Goal: Task Accomplishment & Management: Use online tool/utility

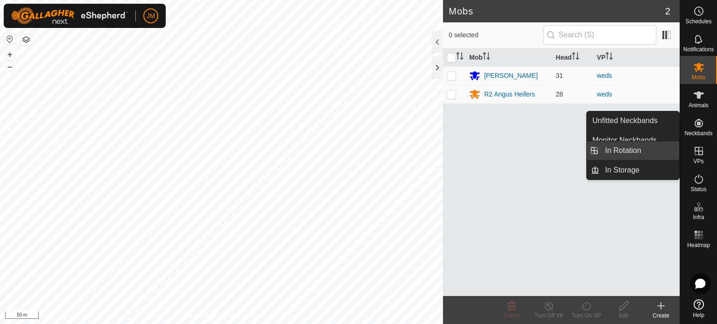
click at [645, 157] on link "In Rotation" at bounding box center [639, 150] width 80 height 19
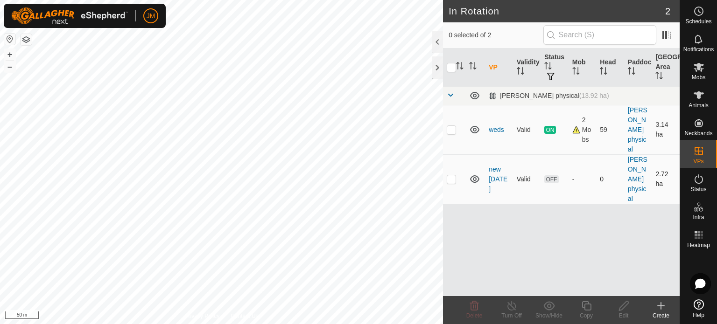
click at [451, 181] on p-checkbox at bounding box center [451, 179] width 9 height 7
click at [473, 306] on icon at bounding box center [474, 306] width 9 height 9
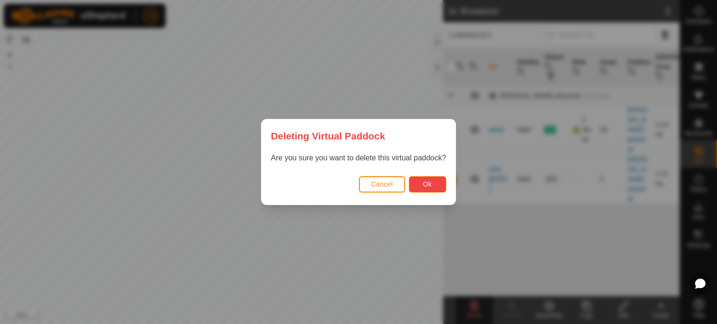
click at [429, 183] on span "Ok" at bounding box center [427, 184] width 9 height 7
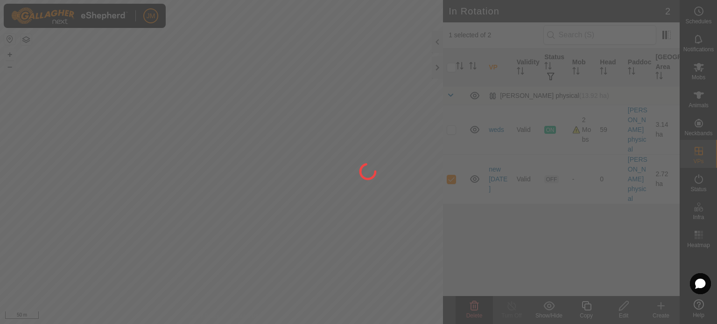
checkbox input "false"
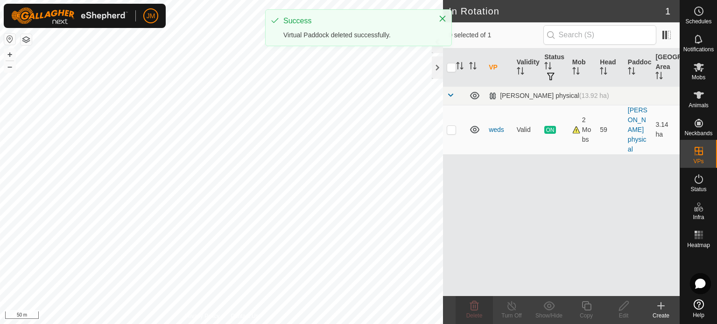
click at [659, 308] on icon at bounding box center [661, 306] width 11 height 11
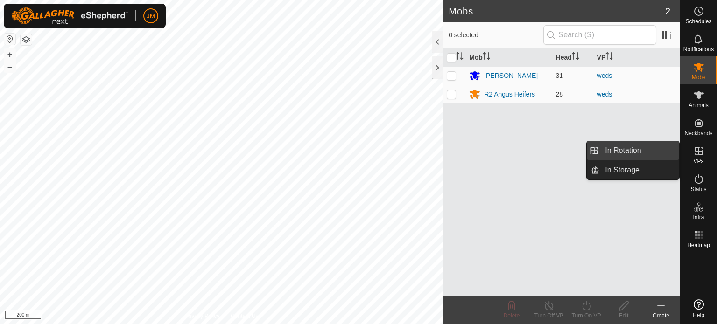
click at [641, 154] on link "In Rotation" at bounding box center [639, 150] width 80 height 19
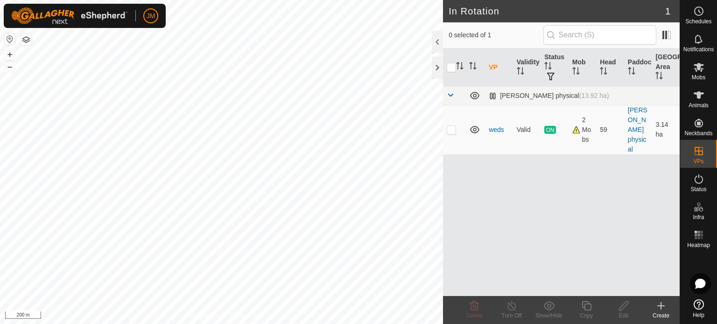
click at [660, 306] on icon at bounding box center [661, 306] width 7 height 0
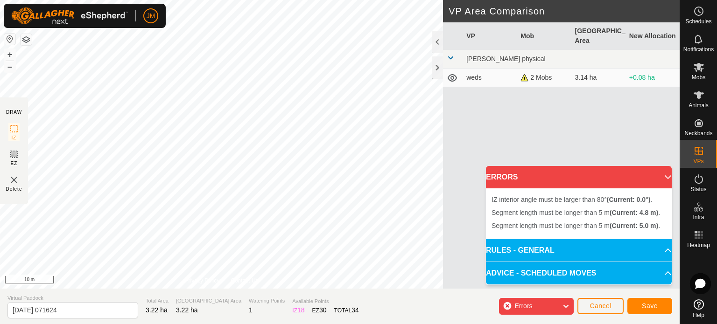
click at [147, 155] on div "Segment length must be longer than 5 m (Current: 5.0 m) . + – ⇧ i 10 m" at bounding box center [221, 144] width 443 height 289
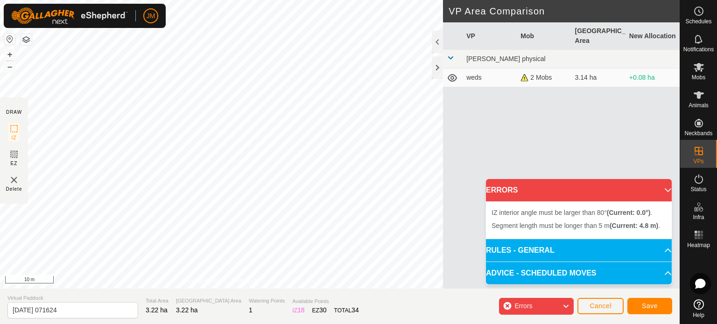
click at [88, 97] on div "IZ interior angle must be larger than 80° (Current: 0.0°) . Segment length must…" at bounding box center [221, 144] width 443 height 289
click at [90, 87] on div "Segment length must be longer than 5 m (Current: 0.7 m) . + – ⇧ i 10 m" at bounding box center [221, 144] width 443 height 289
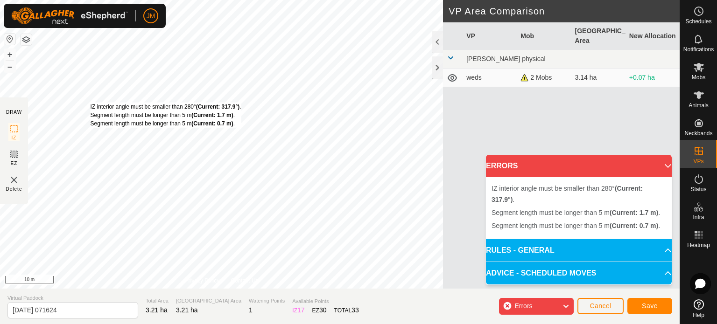
click at [91, 103] on div "IZ interior angle must be smaller than 280° (Current: 317.9°) . Segment length …" at bounding box center [166, 115] width 151 height 25
click at [84, 105] on div "IZ interior angle must be smaller than 280° (Current: 317.9°) . Segment length …" at bounding box center [158, 117] width 151 height 25
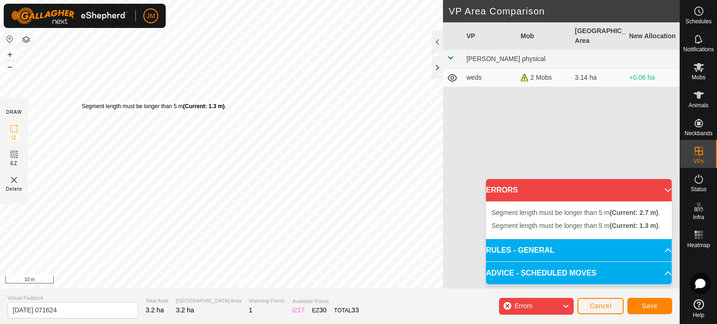
drag, startPoint x: 88, startPoint y: 100, endPoint x: 82, endPoint y: 102, distance: 6.4
click at [82, 102] on div "Segment length must be longer than 5 m (Current: 1.3 m) ." at bounding box center [154, 106] width 144 height 8
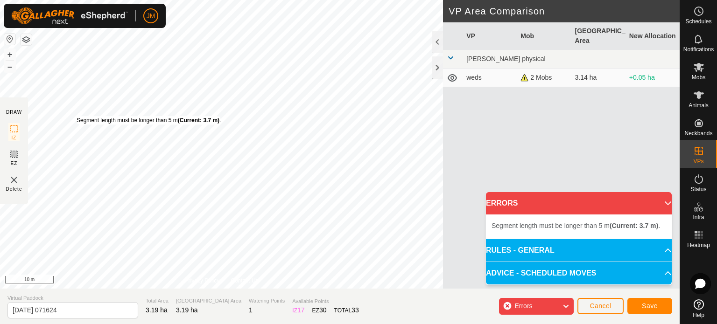
drag, startPoint x: 85, startPoint y: 104, endPoint x: 77, endPoint y: 116, distance: 14.5
click at [77, 116] on div "Segment length must be longer than 5 m (Current: 3.7 m) ." at bounding box center [149, 120] width 144 height 8
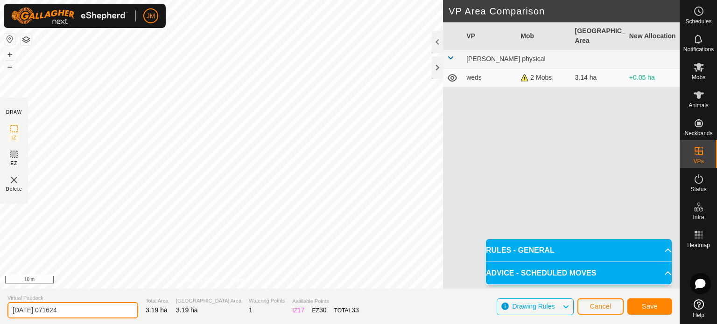
click at [84, 312] on input "2025-08-14 071624" at bounding box center [72, 311] width 131 height 16
type input "2"
type input "thurs"
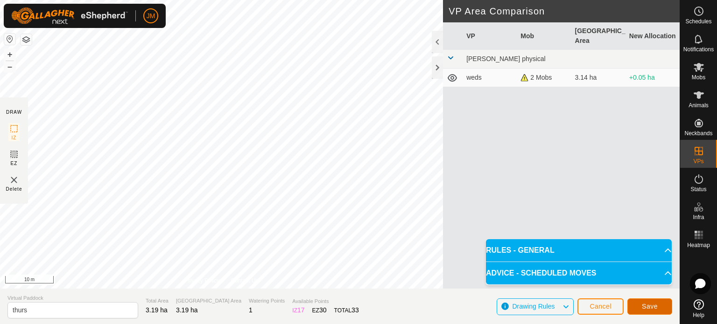
click at [665, 308] on button "Save" at bounding box center [649, 307] width 45 height 16
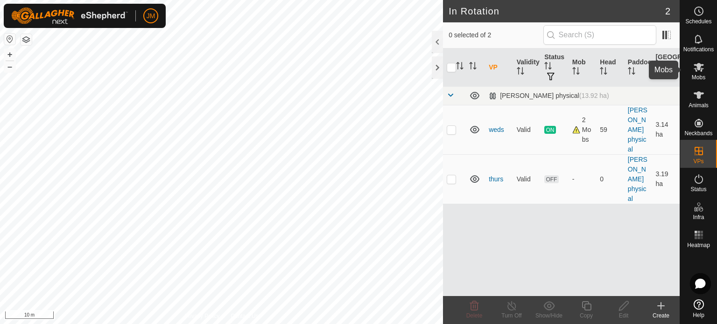
click at [704, 68] on icon at bounding box center [698, 67] width 11 height 11
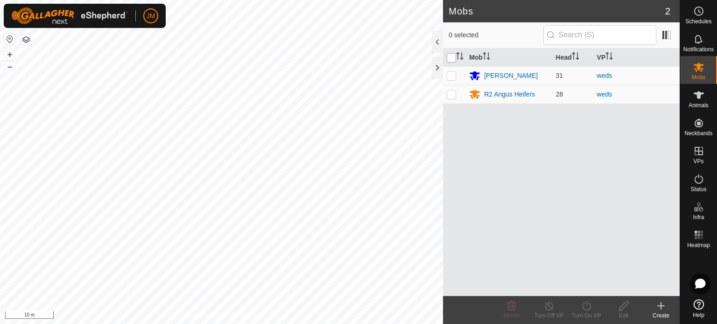
click at [451, 57] on input "checkbox" at bounding box center [451, 57] width 9 height 9
checkbox input "true"
click at [582, 305] on icon at bounding box center [587, 306] width 12 height 11
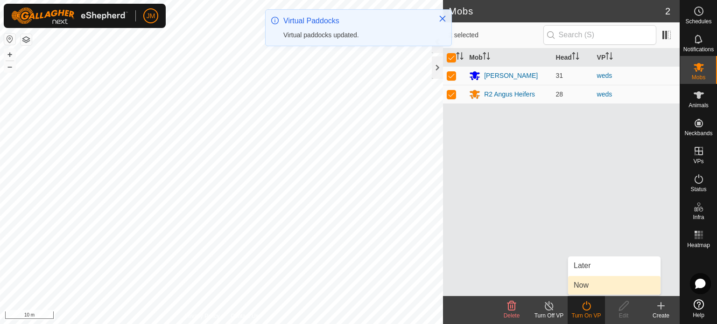
click at [591, 285] on link "Now" at bounding box center [614, 285] width 92 height 19
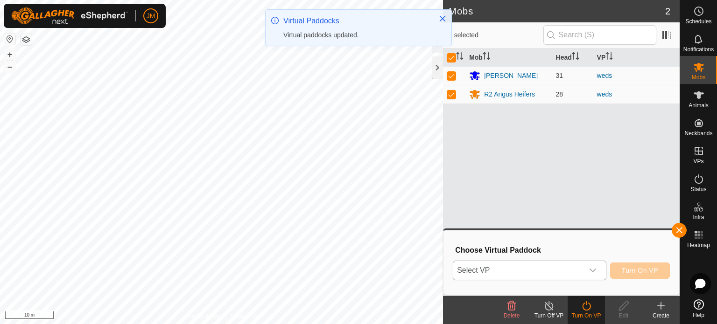
click at [579, 272] on span "Select VP" at bounding box center [518, 270] width 130 height 19
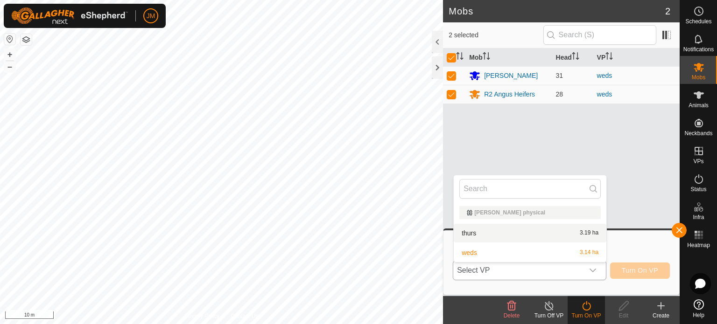
click at [566, 233] on li "thurs 3.19 ha" at bounding box center [530, 233] width 153 height 19
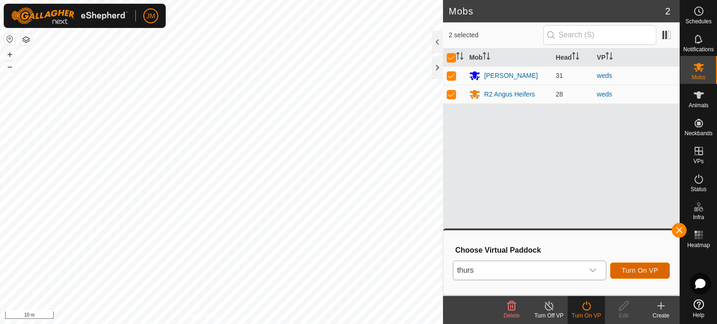
click at [648, 272] on span "Turn On VP" at bounding box center [640, 270] width 36 height 7
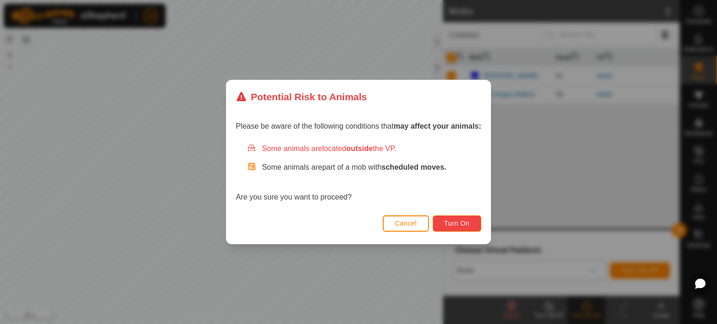
click at [466, 227] on span "Turn On" at bounding box center [456, 223] width 25 height 7
